Goal: Transaction & Acquisition: Purchase product/service

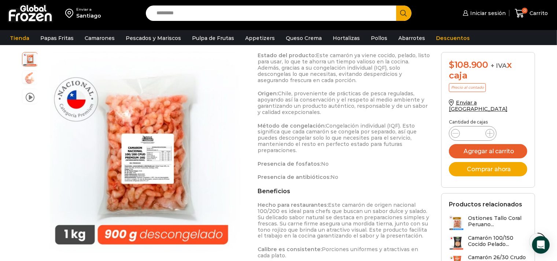
click at [174, 16] on input "Search input" at bounding box center [272, 12] width 239 height 15
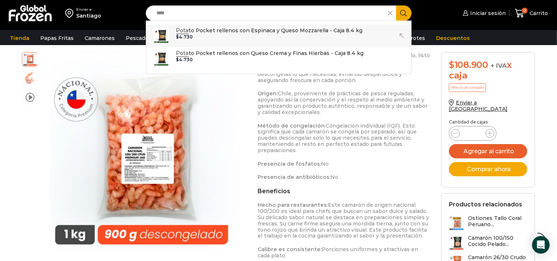
click at [199, 36] on div "$ 4.730" at bounding box center [269, 36] width 186 height 5
type input "**********"
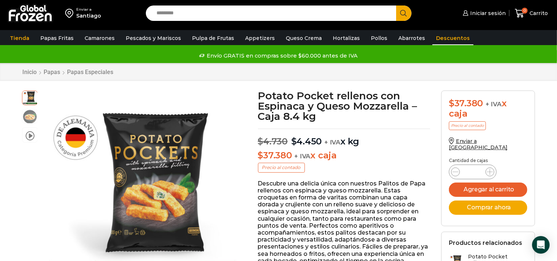
click at [437, 38] on link "Descuentos" at bounding box center [452, 38] width 41 height 14
